Goal: Task Accomplishment & Management: Use online tool/utility

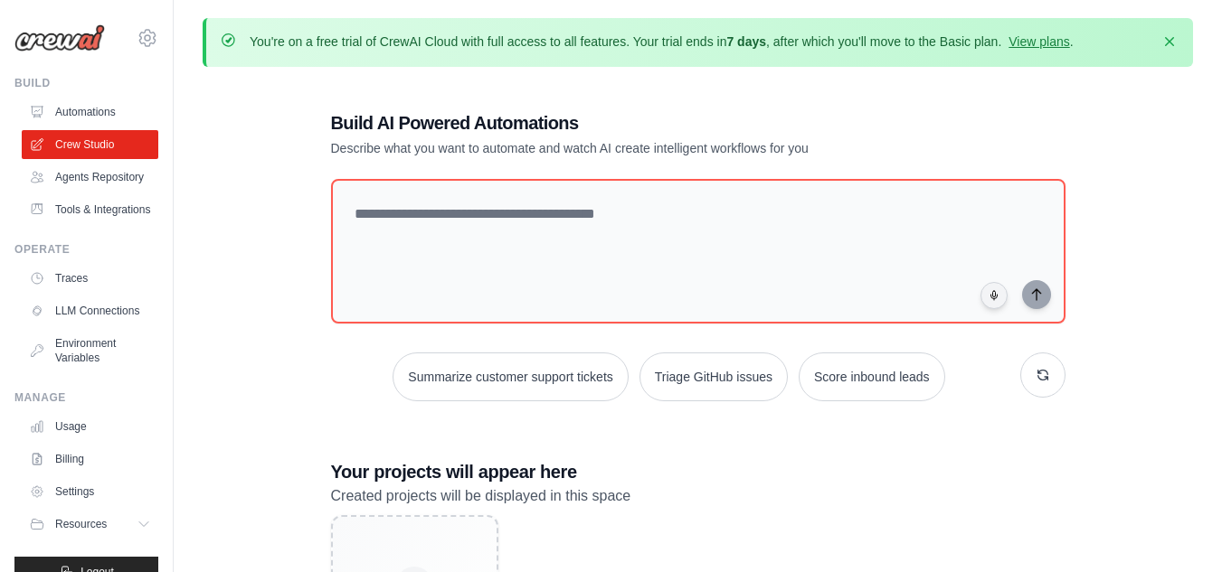
click at [97, 176] on link "Agents Repository" at bounding box center [90, 177] width 137 height 29
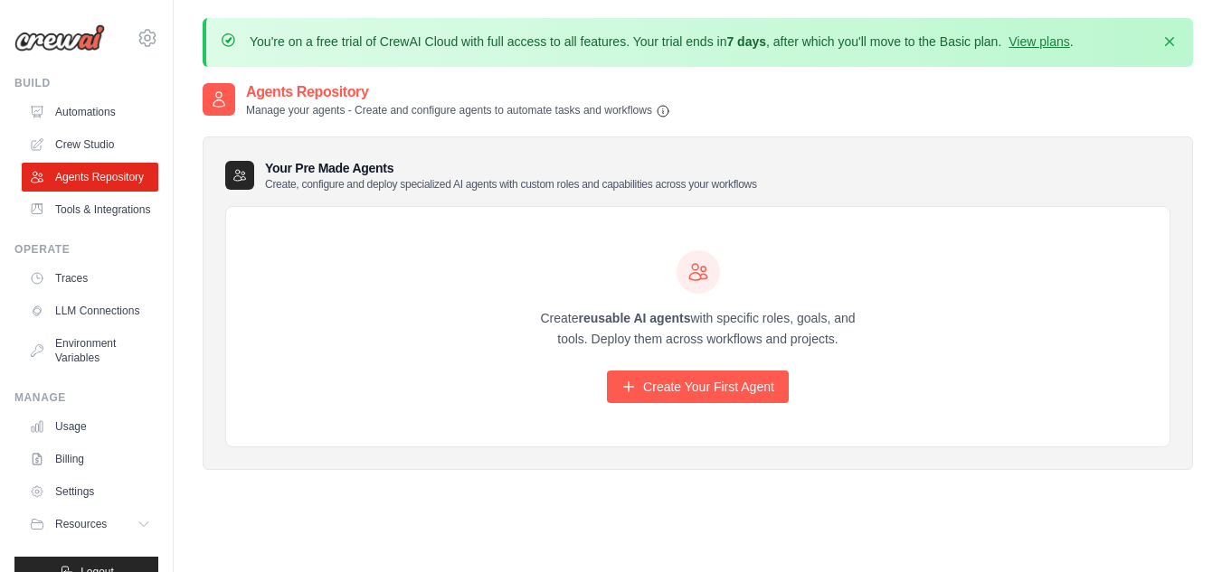
click at [99, 254] on ul "Build Automations Crew Studio Agents Repository Tools & Integrations" at bounding box center [86, 332] width 144 height 512
click at [88, 224] on link "Tools & Integrations" at bounding box center [92, 209] width 137 height 29
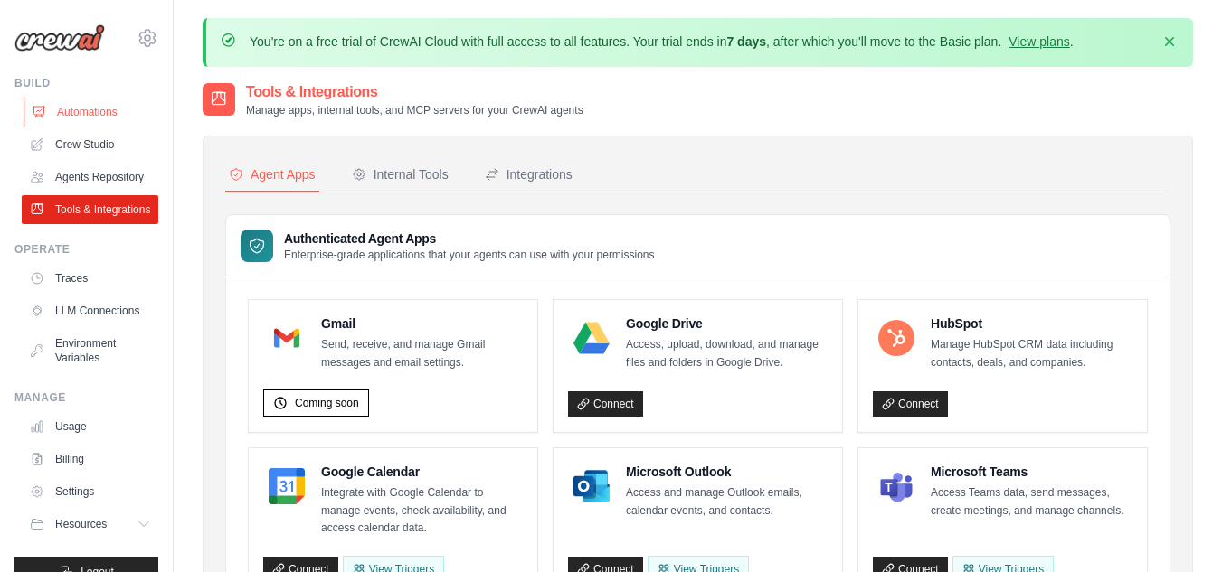
click at [94, 109] on link "Automations" at bounding box center [92, 112] width 137 height 29
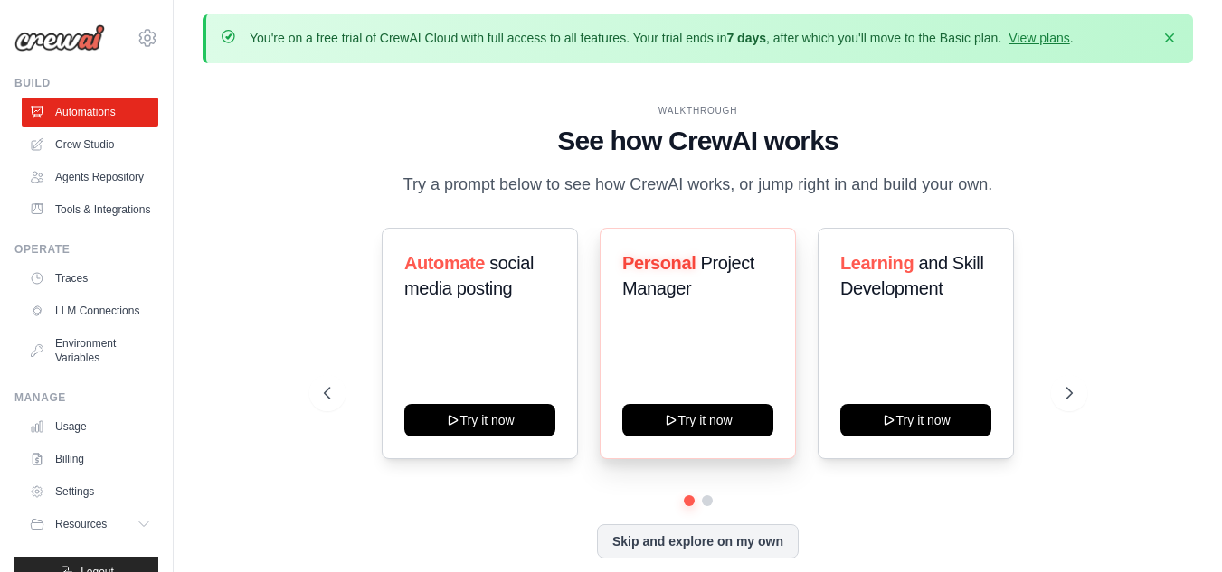
scroll to position [63, 0]
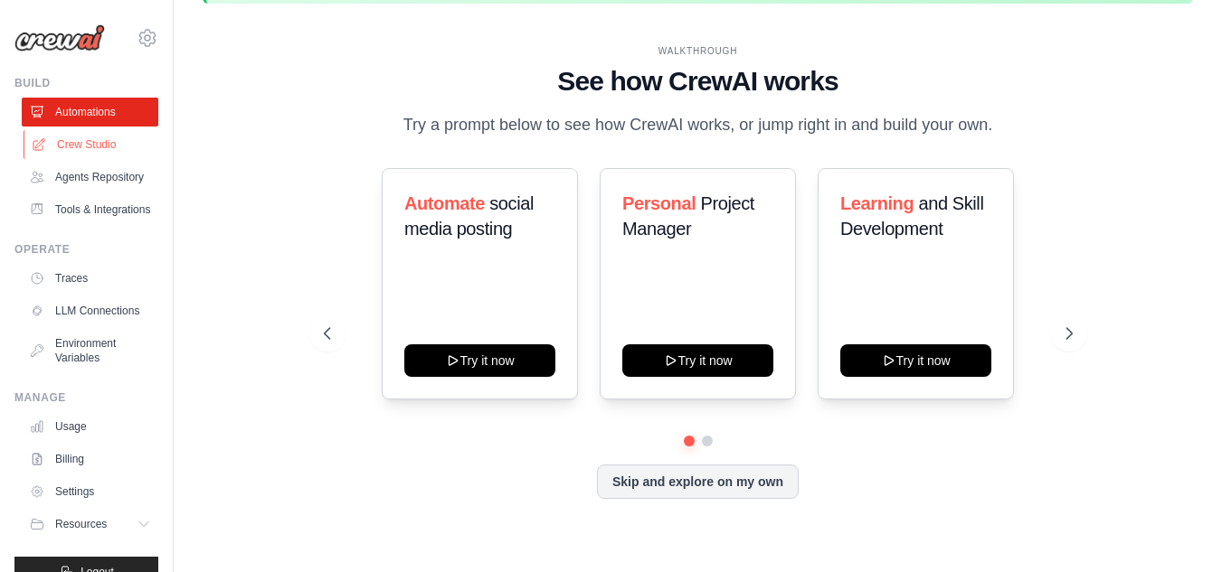
click at [100, 147] on link "Crew Studio" at bounding box center [92, 144] width 137 height 29
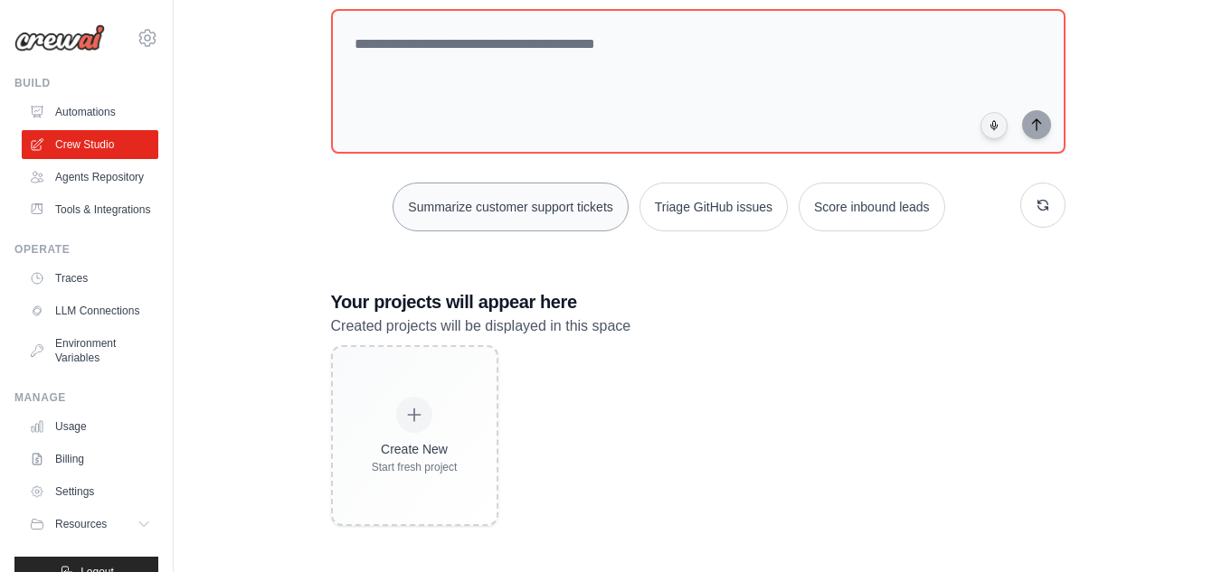
scroll to position [171, 0]
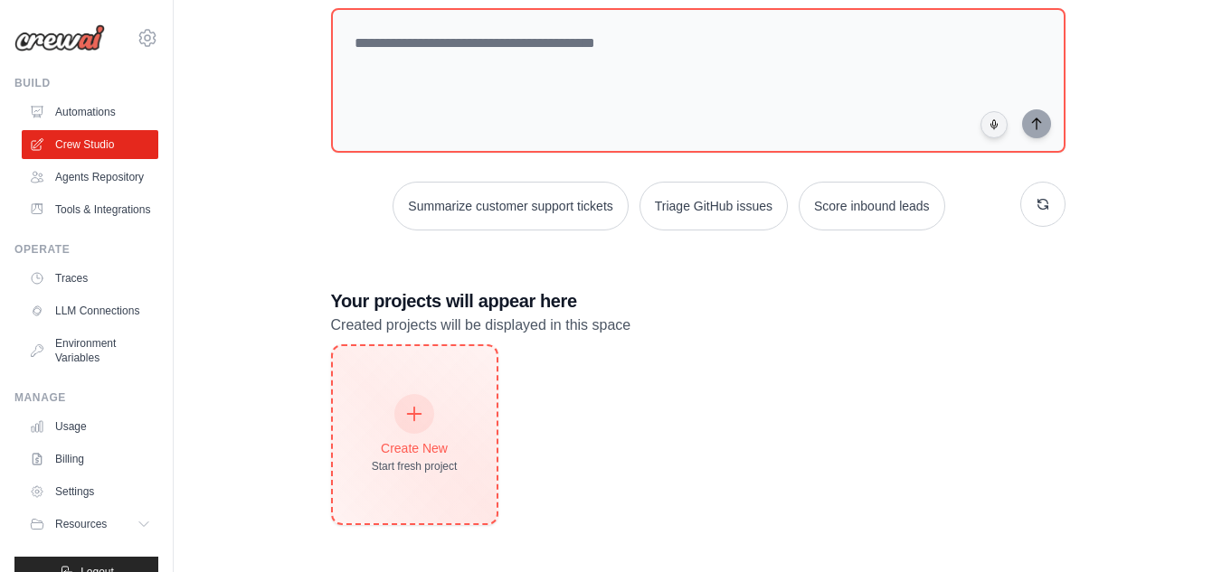
click at [430, 429] on div "Create New Start fresh project" at bounding box center [415, 435] width 86 height 78
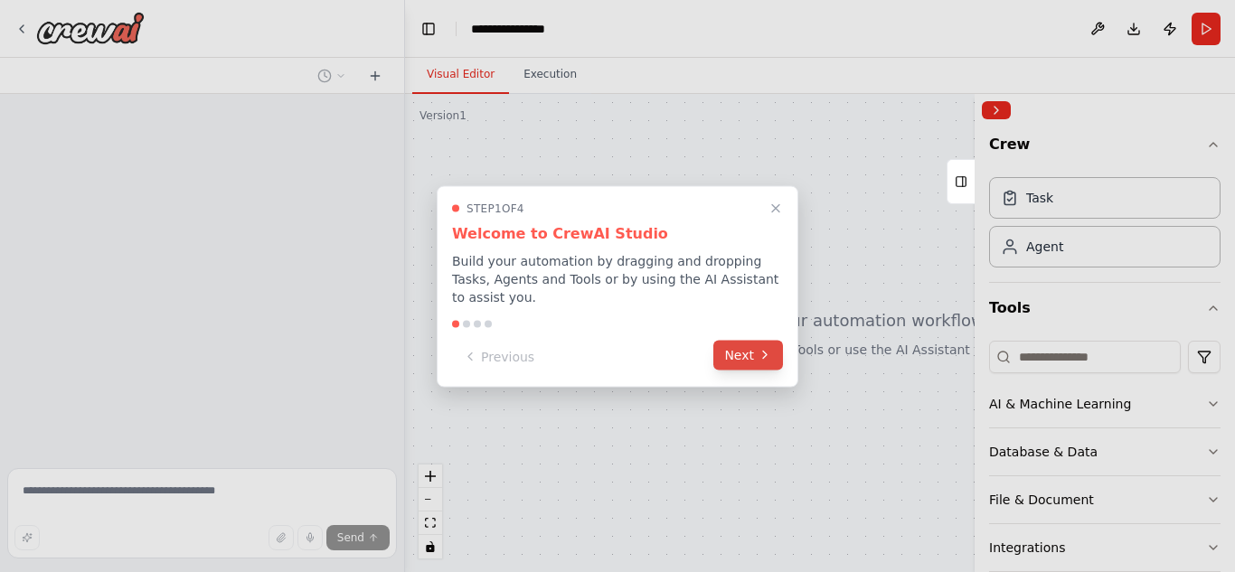
click at [763, 356] on button "Next" at bounding box center [749, 355] width 70 height 30
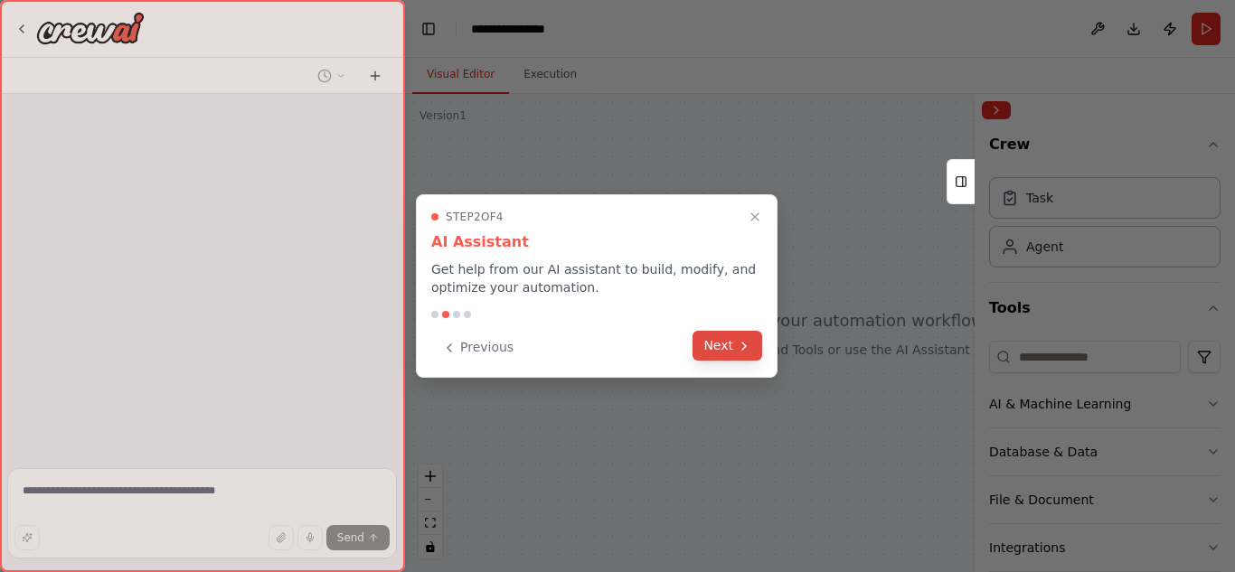
click at [757, 357] on button "Next" at bounding box center [728, 346] width 70 height 30
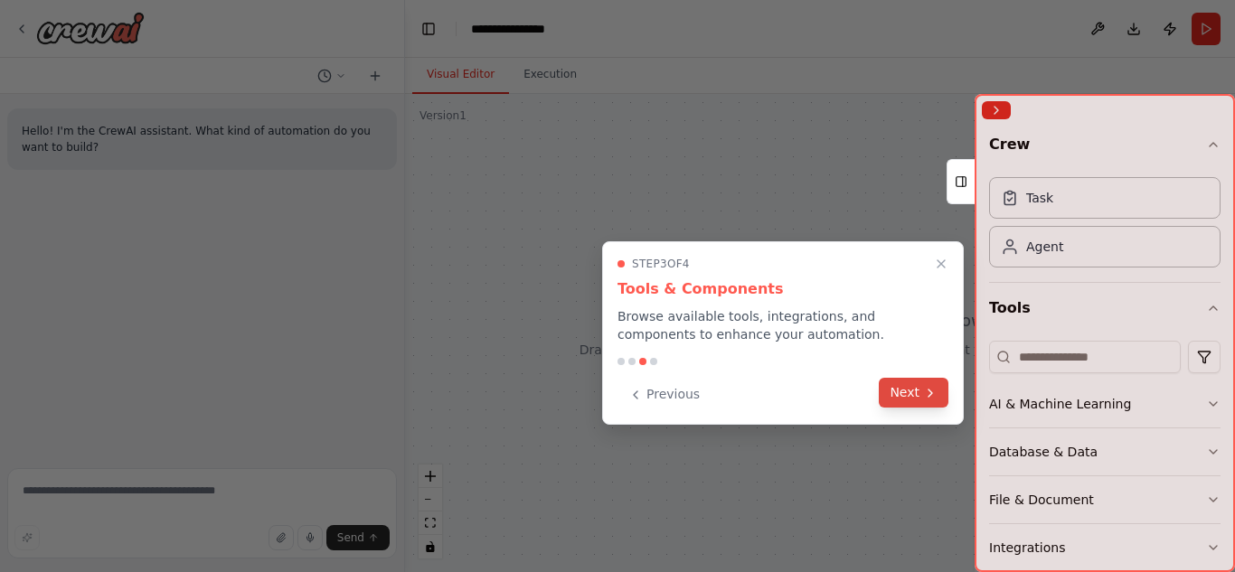
click at [913, 399] on button "Next" at bounding box center [914, 393] width 70 height 30
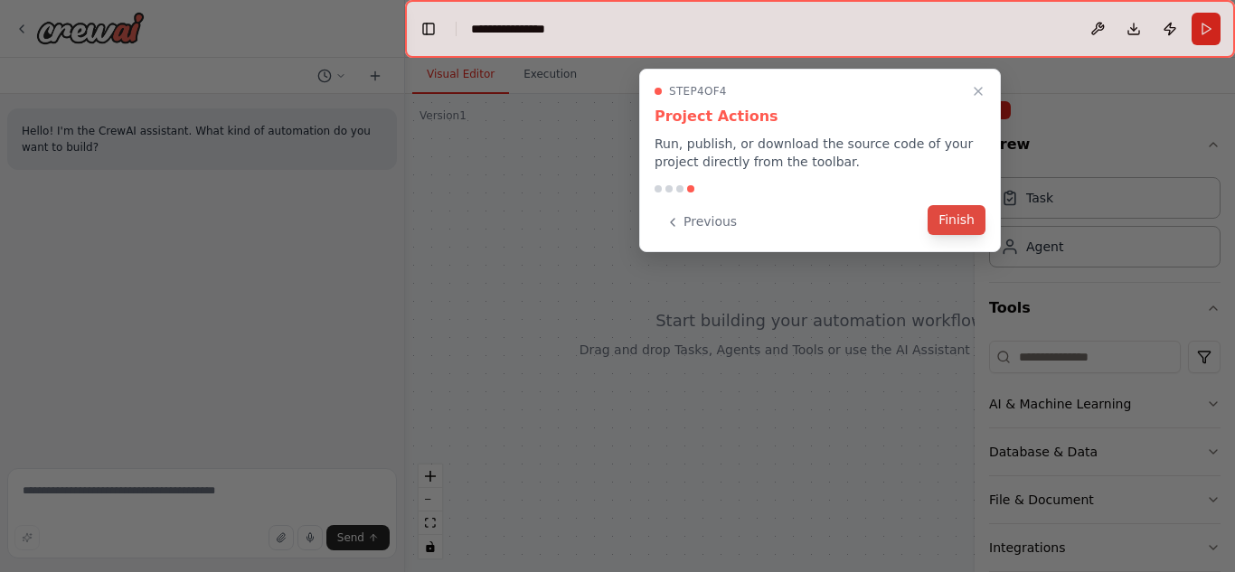
click at [965, 235] on button "Finish" at bounding box center [957, 220] width 58 height 30
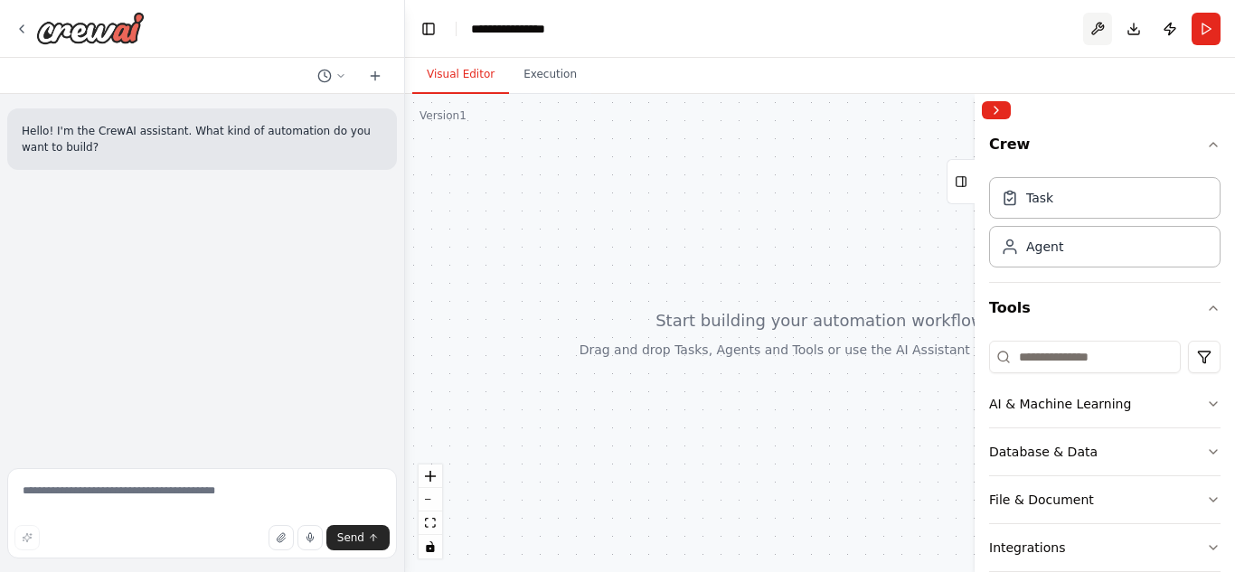
click at [1101, 25] on button at bounding box center [1097, 29] width 29 height 33
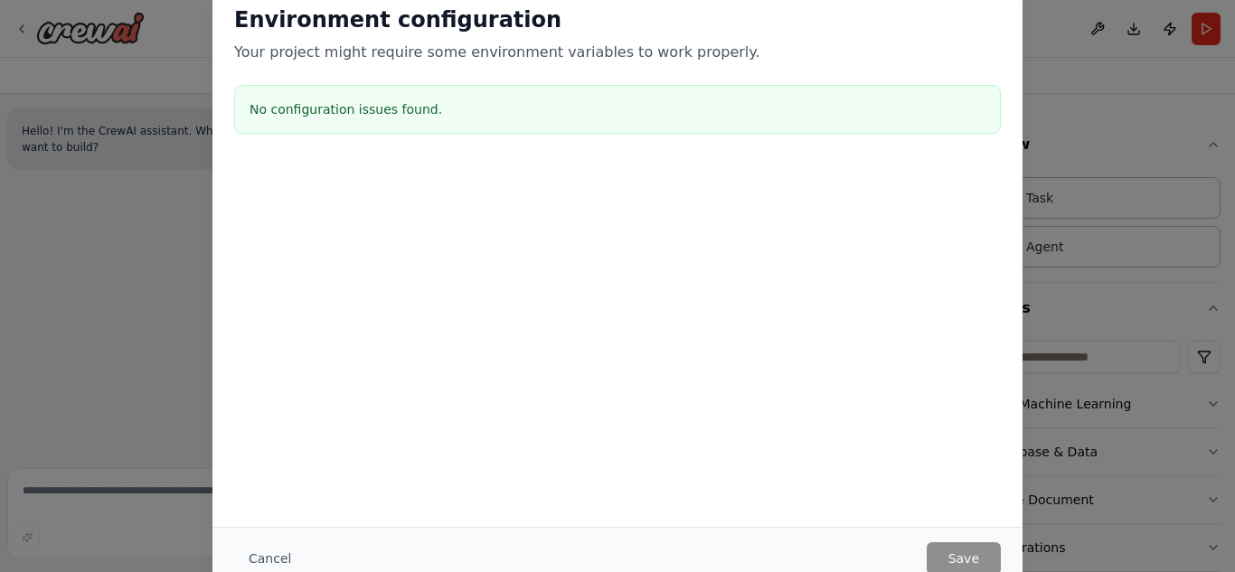
click at [118, 73] on div "Environment configuration Your project might require some environment variables…" at bounding box center [617, 286] width 1235 height 572
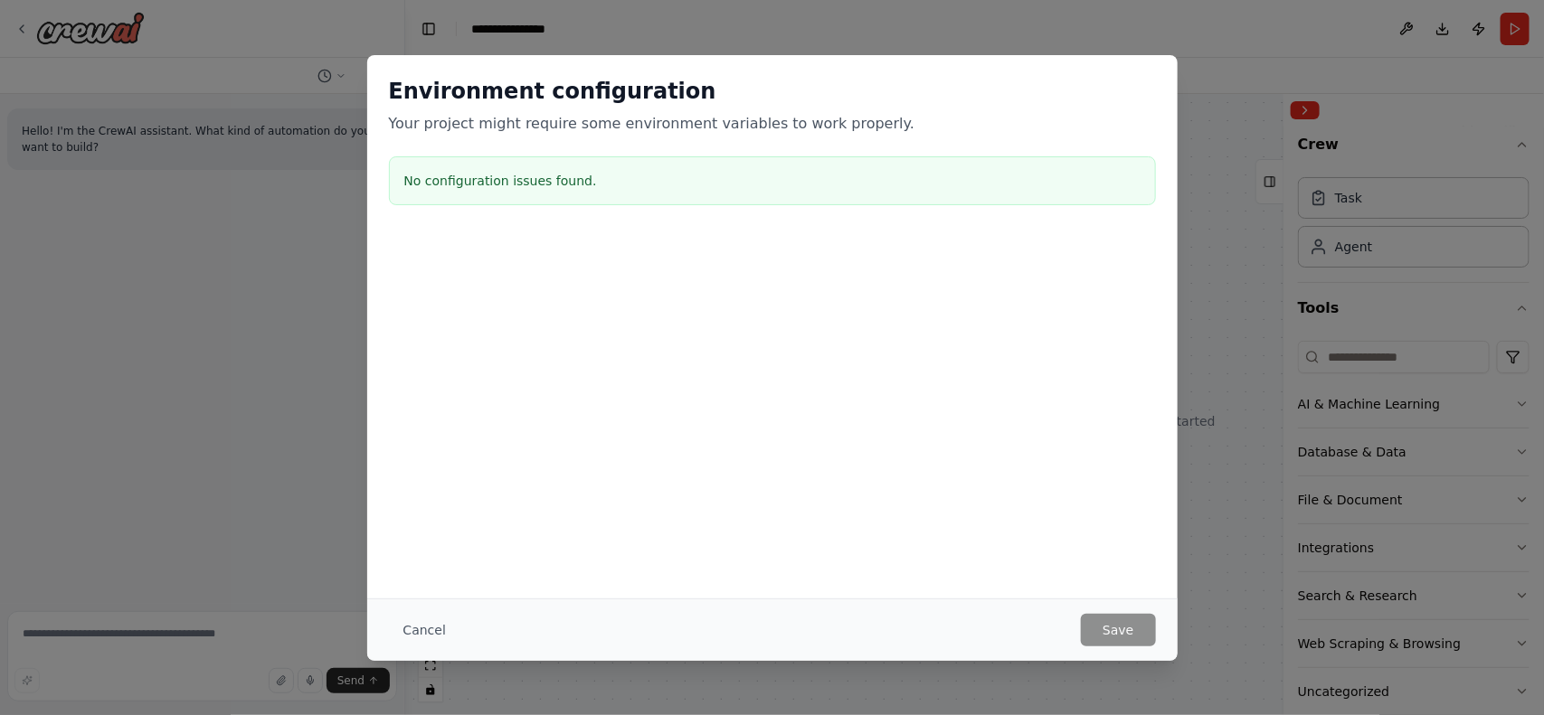
drag, startPoint x: 1133, startPoint y: 0, endPoint x: 918, endPoint y: 18, distance: 216.0
click at [912, 15] on div "Environment configuration Your project might require some environment variables…" at bounding box center [772, 357] width 1544 height 715
click at [1223, 111] on div "Environment configuration Your project might require some environment variables…" at bounding box center [772, 357] width 1544 height 715
click at [427, 572] on button "Cancel" at bounding box center [424, 630] width 71 height 33
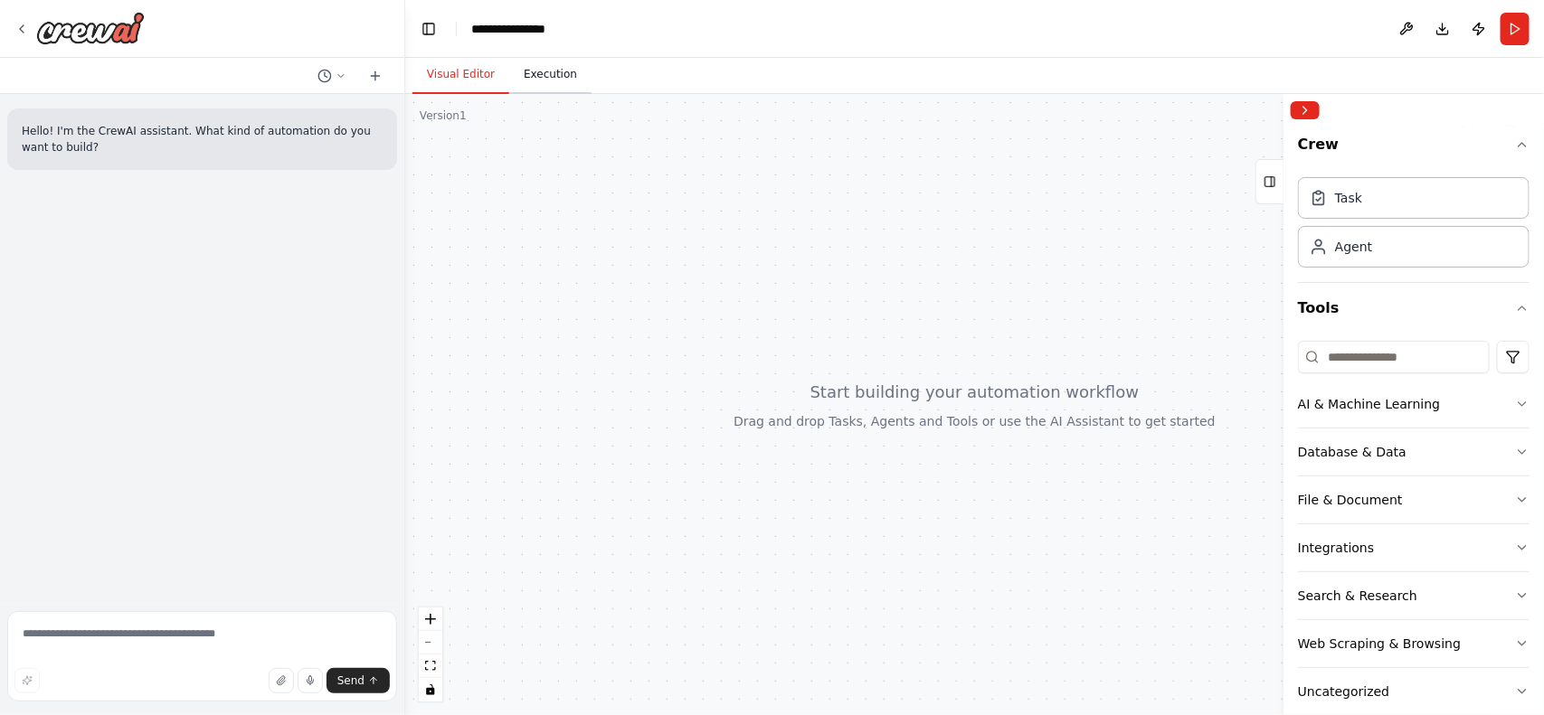
click at [527, 82] on button "Execution" at bounding box center [550, 75] width 82 height 38
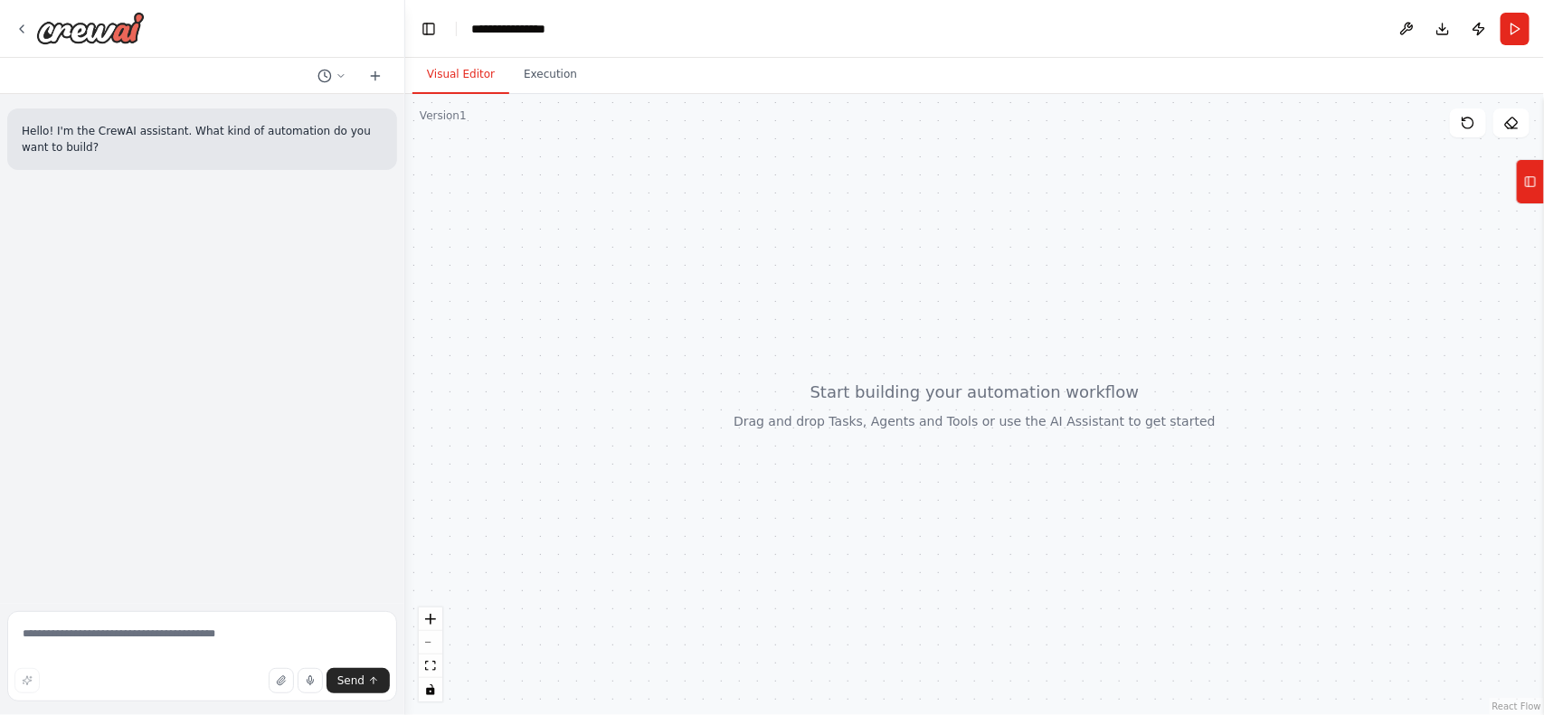
click at [449, 72] on button "Visual Editor" at bounding box center [460, 75] width 97 height 38
click at [1234, 127] on icon at bounding box center [1511, 123] width 14 height 14
click at [1234, 33] on button "Download" at bounding box center [1442, 29] width 29 height 33
click at [878, 204] on div at bounding box center [974, 404] width 1139 height 621
click at [339, 75] on icon at bounding box center [340, 75] width 5 height 3
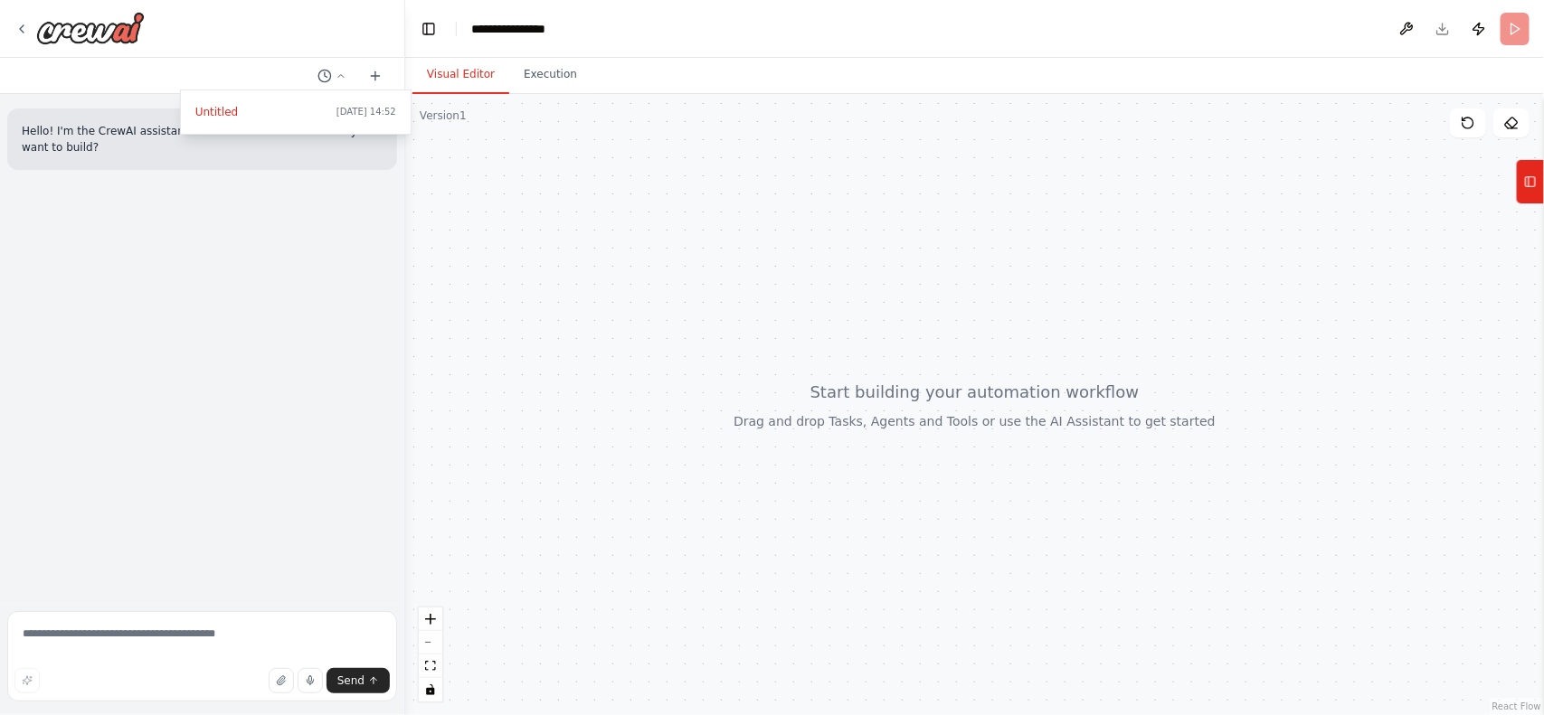
click at [376, 74] on div at bounding box center [202, 357] width 405 height 715
click at [376, 75] on icon at bounding box center [375, 76] width 14 height 14
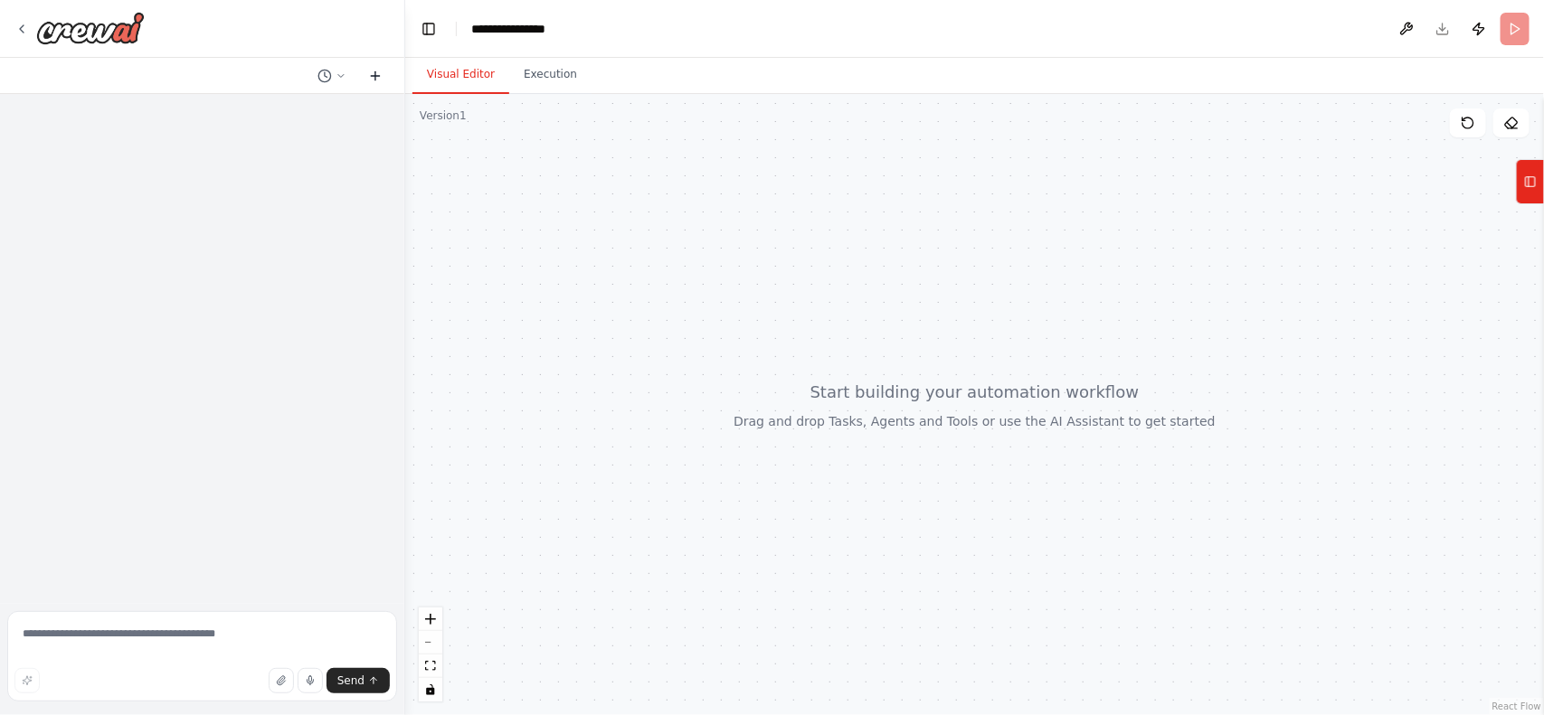
click at [376, 76] on icon at bounding box center [375, 76] width 8 height 0
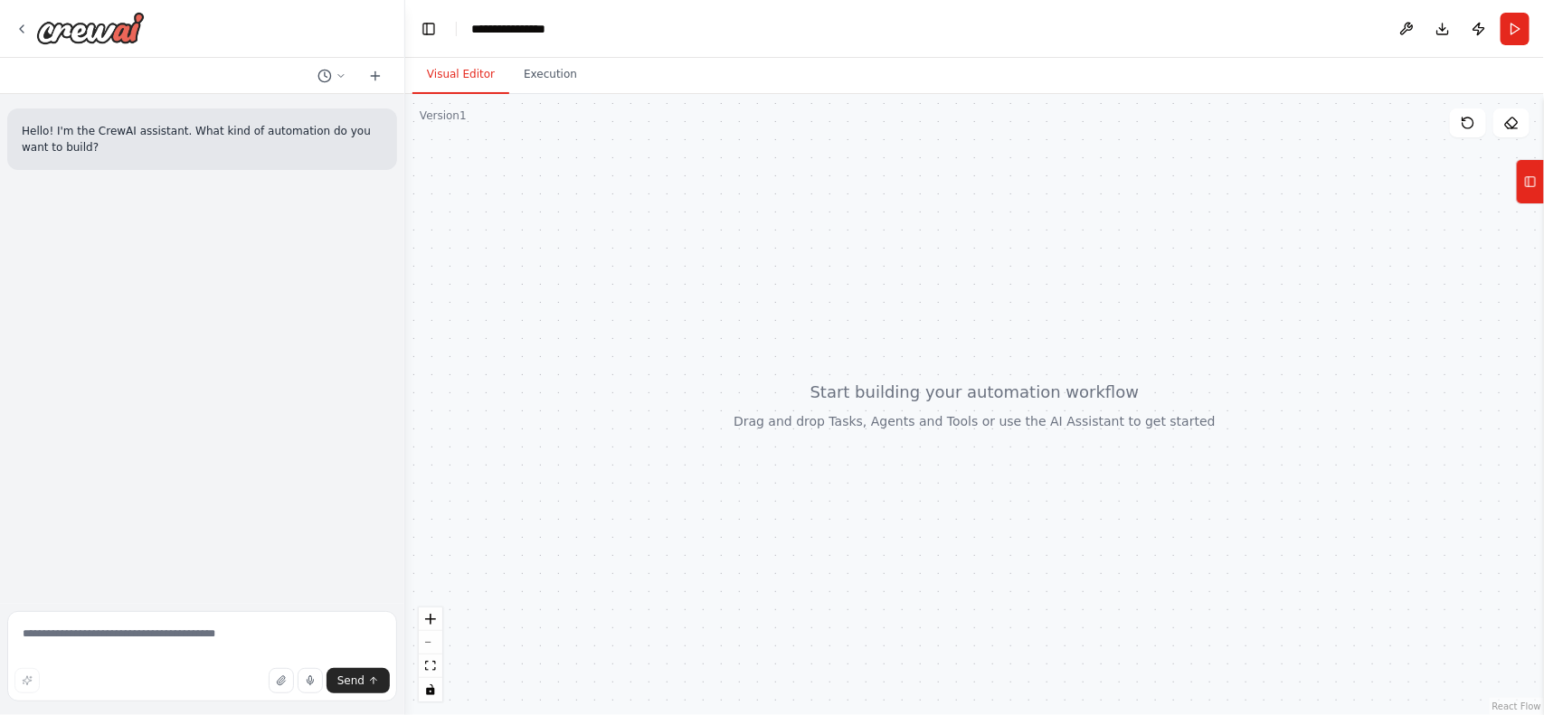
click at [829, 251] on div at bounding box center [974, 404] width 1139 height 621
click at [882, 407] on div at bounding box center [974, 404] width 1139 height 621
click at [18, 25] on icon at bounding box center [21, 29] width 14 height 14
click at [1535, 184] on rect at bounding box center [1531, 182] width 10 height 10
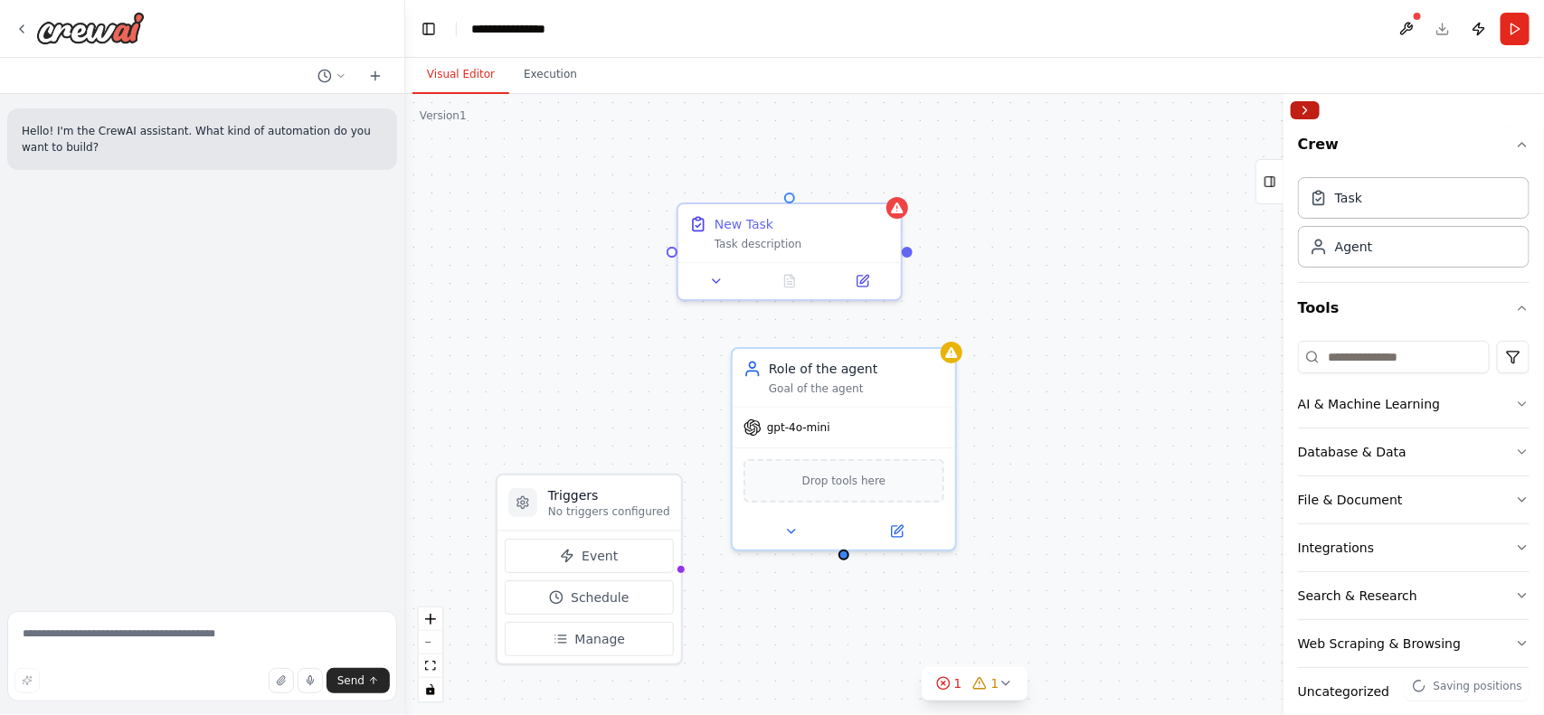
click at [1305, 115] on button "Collapse right sidebar" at bounding box center [1305, 110] width 29 height 18
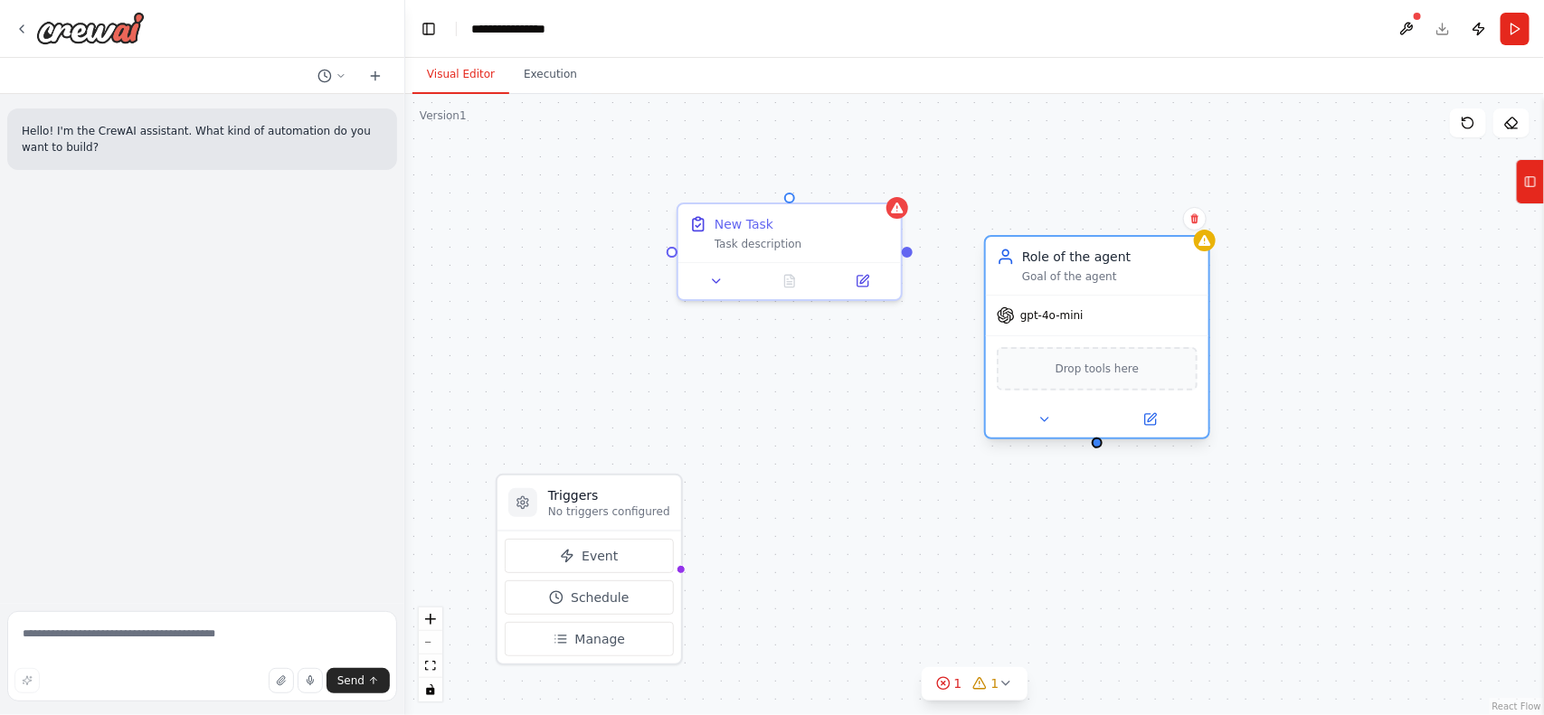
drag, startPoint x: 846, startPoint y: 418, endPoint x: 1083, endPoint y: 310, distance: 260.2
click at [1083, 310] on div "gpt-4o-mini" at bounding box center [1097, 316] width 222 height 40
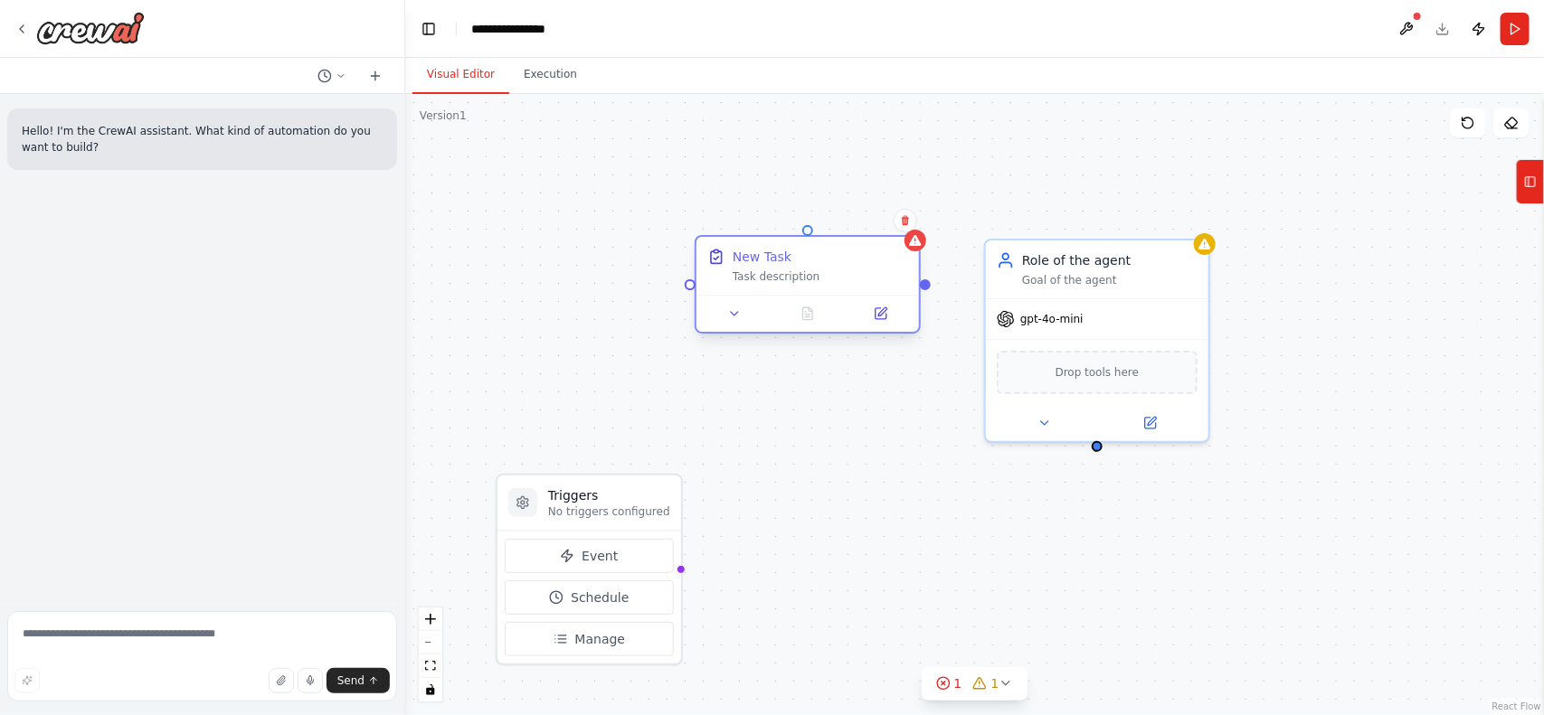
drag, startPoint x: 794, startPoint y: 233, endPoint x: 814, endPoint y: 274, distance: 45.3
click at [814, 274] on div "Task description" at bounding box center [820, 277] width 175 height 14
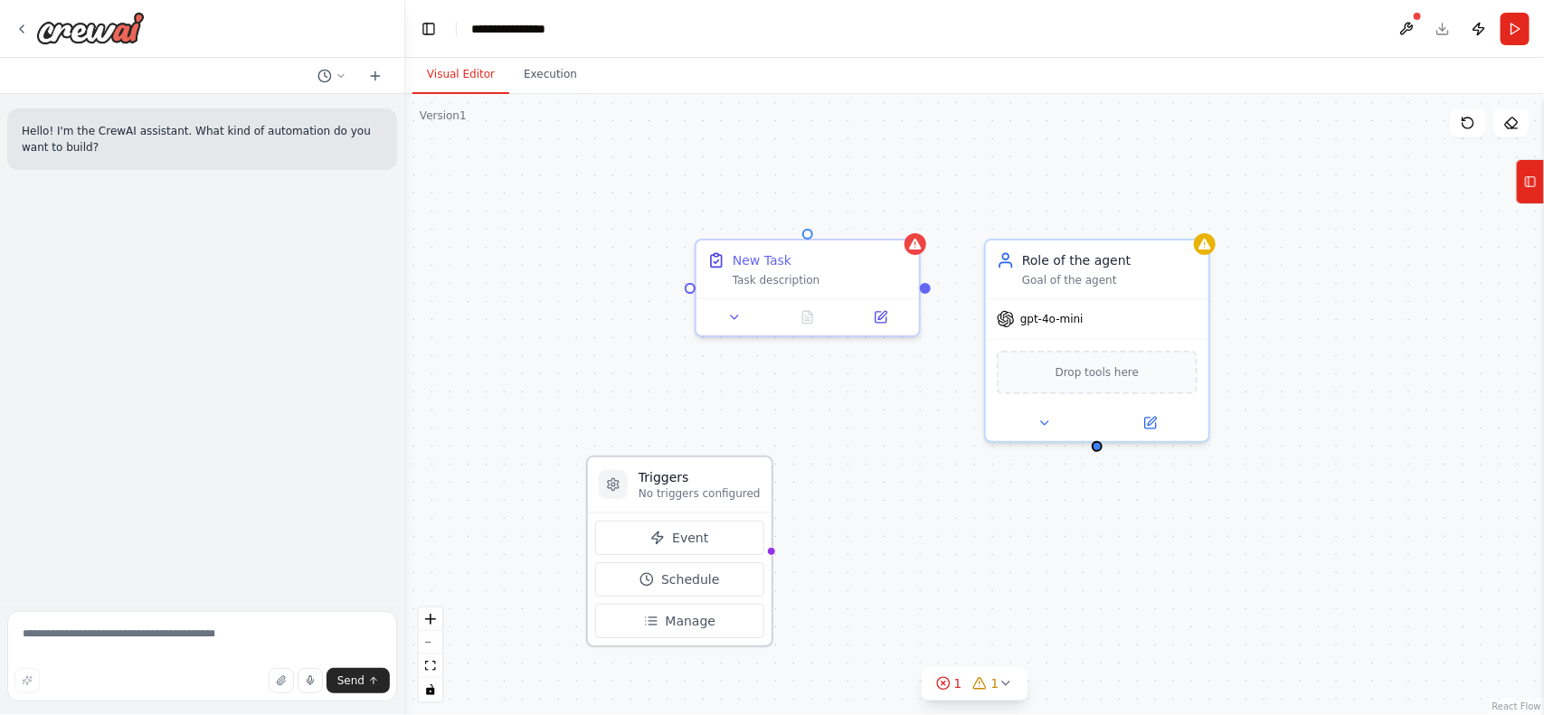
drag, startPoint x: 576, startPoint y: 516, endPoint x: 683, endPoint y: 489, distance: 110.1
click at [683, 489] on p "No triggers configured" at bounding box center [699, 494] width 122 height 14
drag, startPoint x: 683, startPoint y: 489, endPoint x: 823, endPoint y: 428, distance: 153.1
